Goal: Go to known website: Access a specific website the user already knows

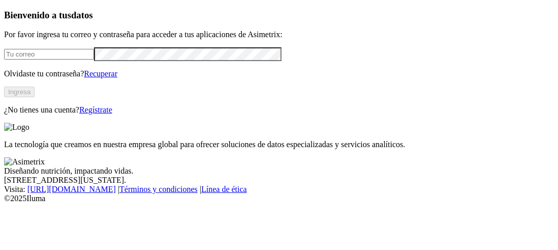
type input "[PERSON_NAME][EMAIL_ADDRESS][PERSON_NAME][DOMAIN_NAME]"
click at [35, 97] on button "Ingresa" at bounding box center [19, 91] width 30 height 11
